Goal: Task Accomplishment & Management: Manage account settings

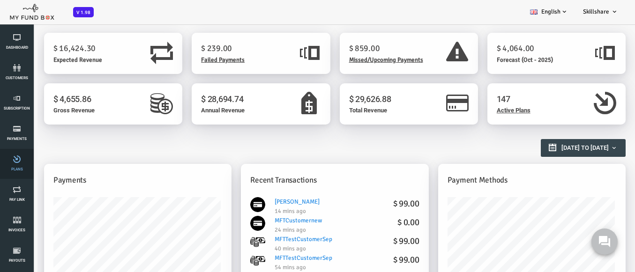
click at [17, 164] on link "Plans" at bounding box center [17, 164] width 28 height 30
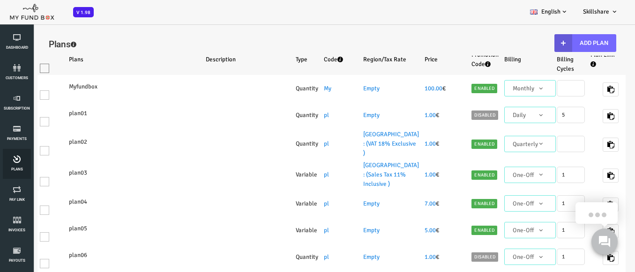
select select "100"
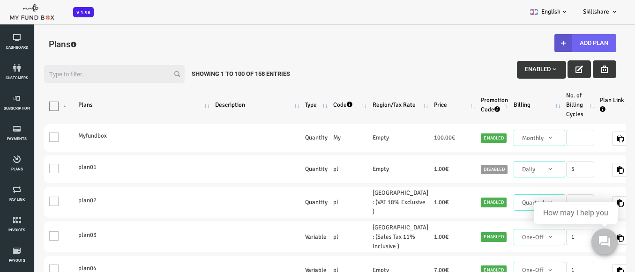
click at [553, 43] on button "Add Plan" at bounding box center [560, 43] width 62 height 18
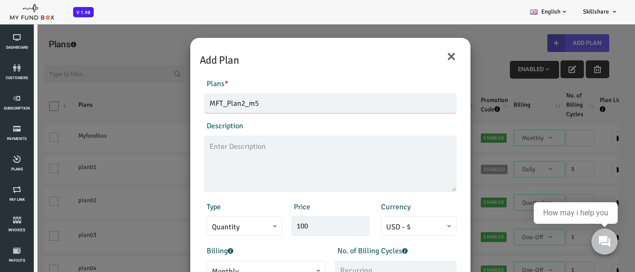
type input "MFT_Plan2_m5"
type textarea "MFT_Plan5_description"
click at [235, 270] on span "Monthly" at bounding box center [240, 272] width 109 height 12
type input "99.00"
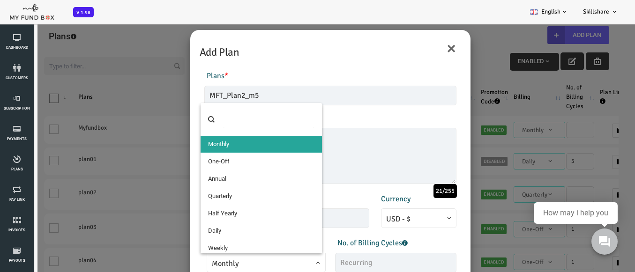
select select "4"
type input "1"
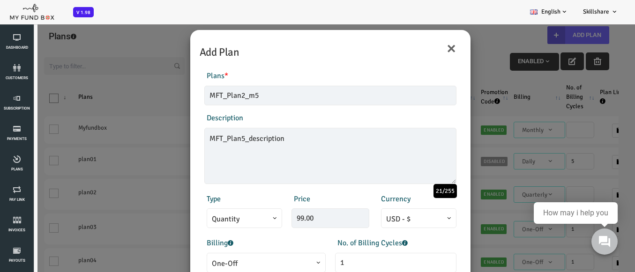
scroll to position [188, 0]
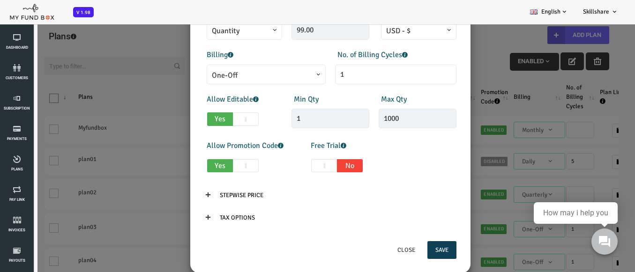
click at [411, 250] on button "Save" at bounding box center [416, 250] width 29 height 18
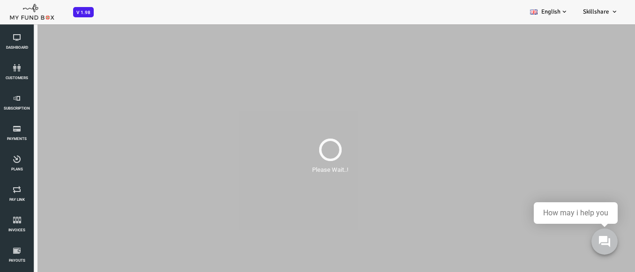
scroll to position [0, 0]
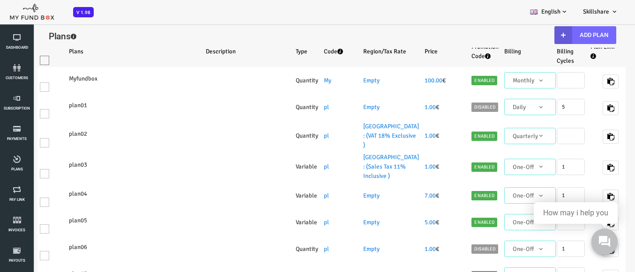
select select "100"
